Goal: Find specific page/section: Find specific page/section

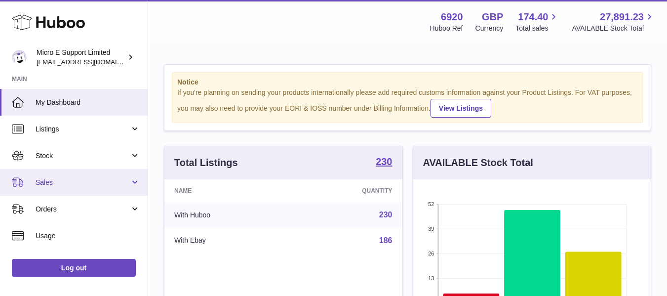
scroll to position [154, 237]
click at [111, 186] on span "Sales" at bounding box center [83, 182] width 94 height 9
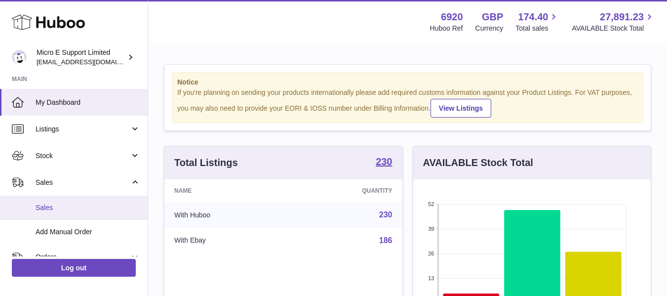
click at [56, 210] on span "Sales" at bounding box center [88, 207] width 105 height 9
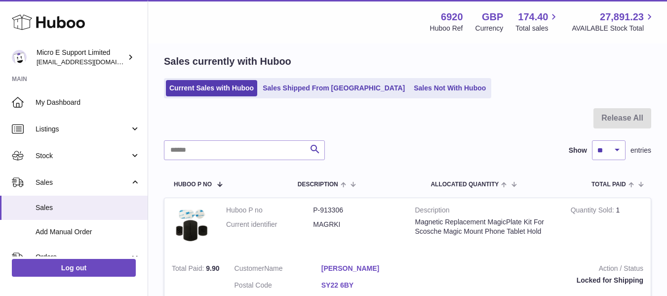
scroll to position [17, 0]
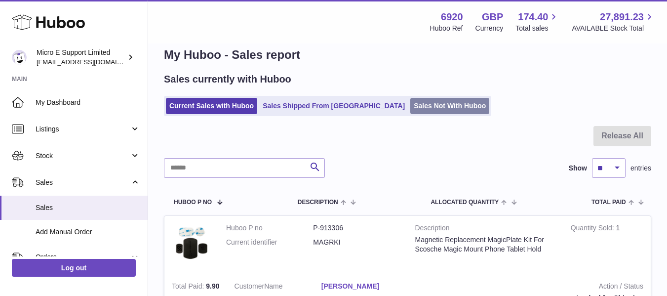
click at [410, 104] on link "Sales Not With Huboo" at bounding box center [449, 106] width 79 height 16
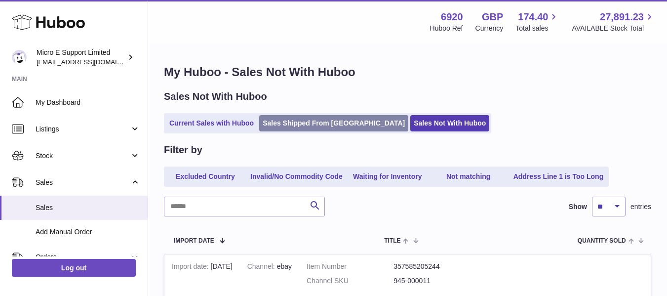
click at [308, 123] on link "Sales Shipped From [GEOGRAPHIC_DATA]" at bounding box center [333, 123] width 149 height 16
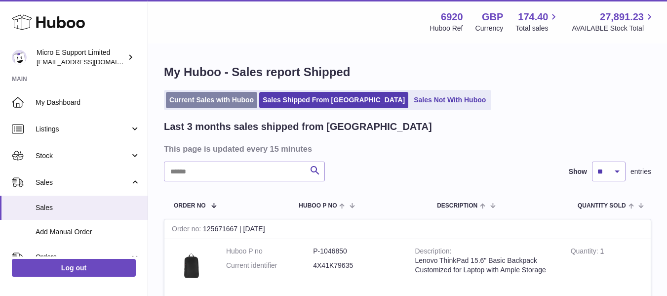
click at [212, 100] on link "Current Sales with Huboo" at bounding box center [211, 100] width 91 height 16
